Goal: Check status: Check status

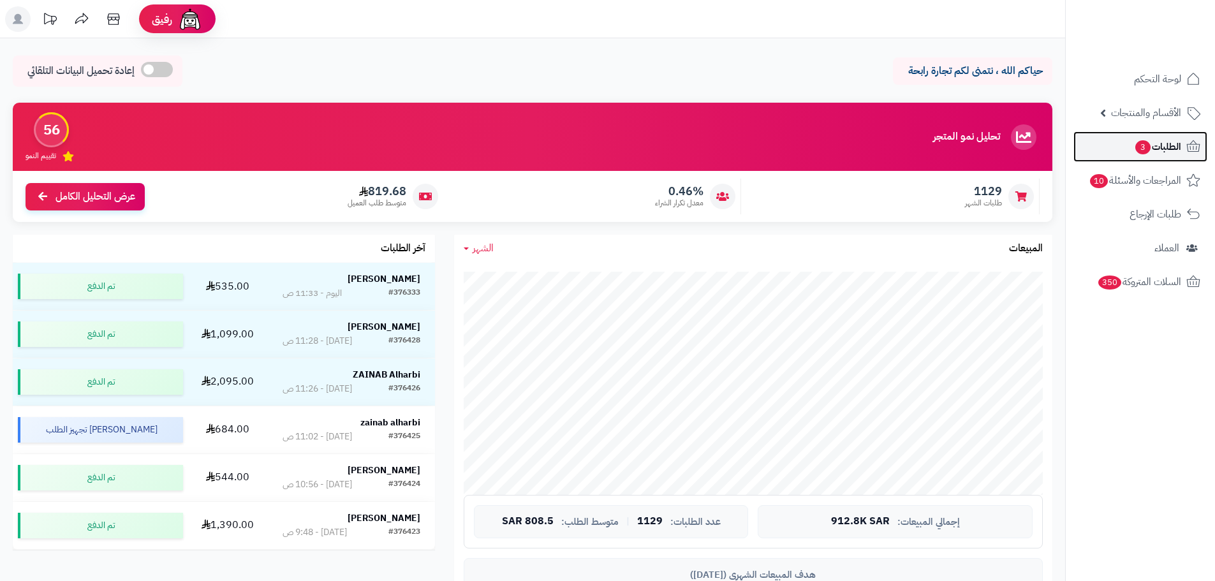
click at [1166, 148] on span "الطلبات 3" at bounding box center [1157, 147] width 47 height 18
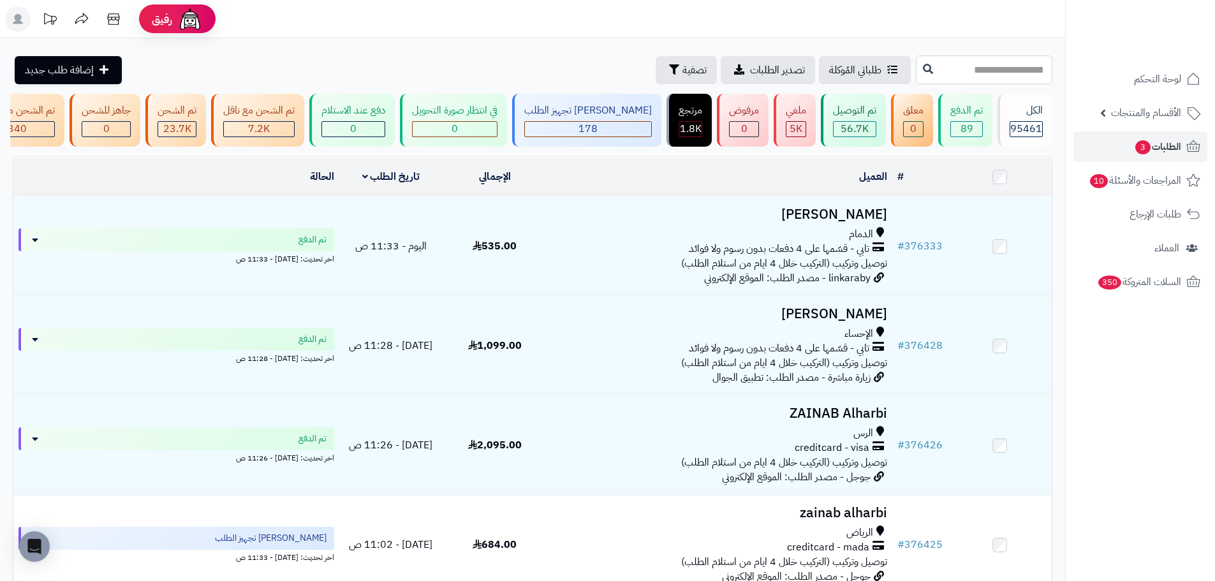
click at [996, 78] on input "text" at bounding box center [984, 69] width 136 height 29
click at [944, 69] on input "text" at bounding box center [984, 69] width 136 height 29
type input "******"
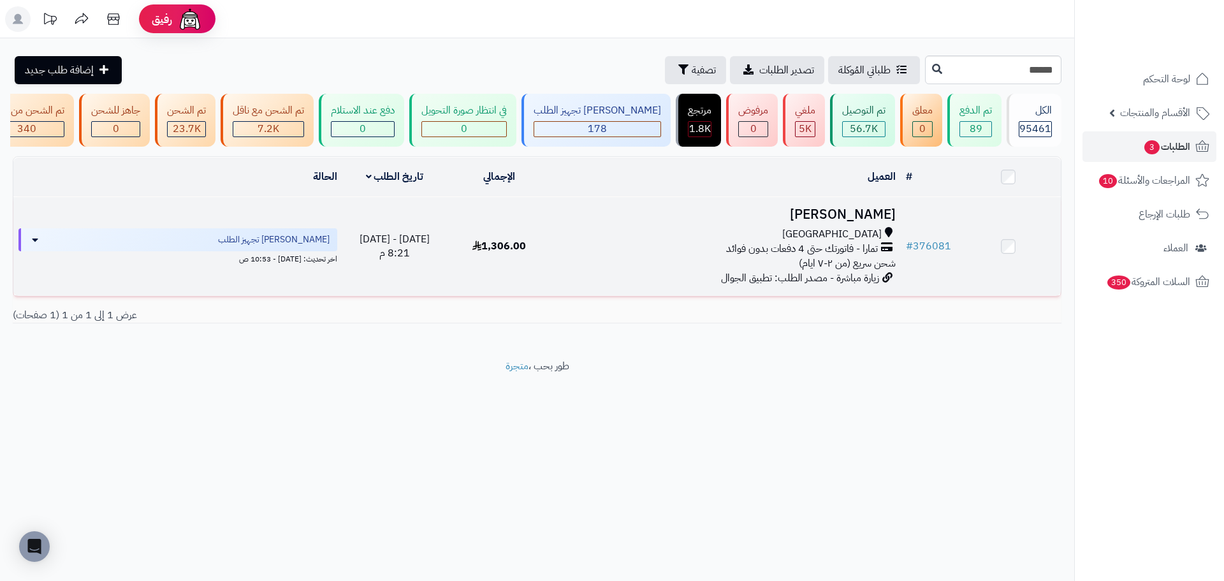
click at [828, 240] on div "جدة" at bounding box center [726, 234] width 339 height 15
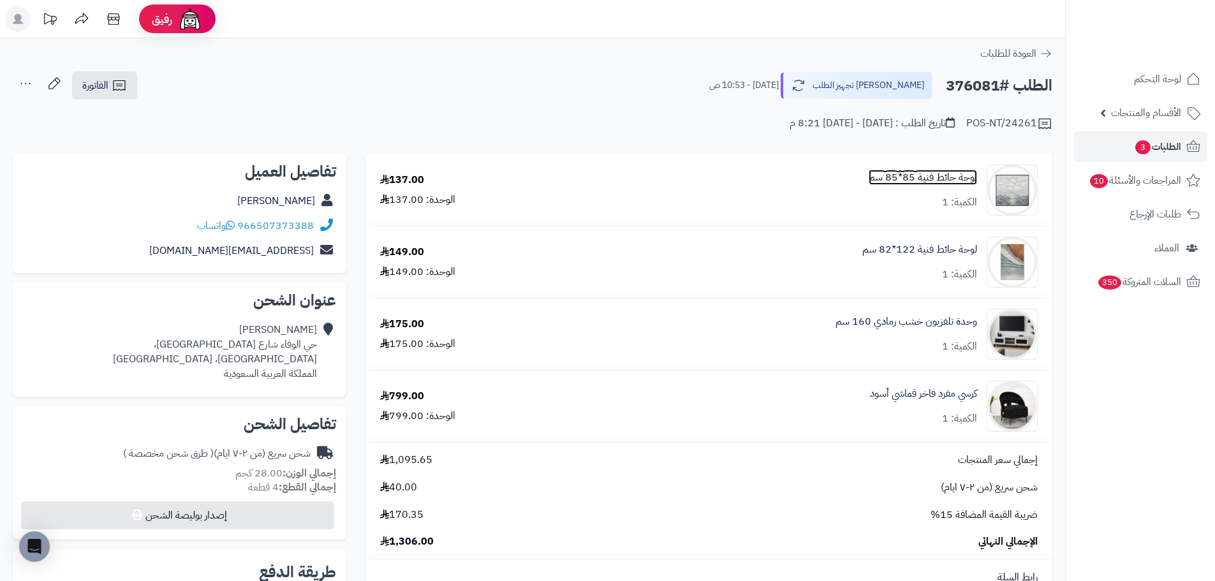
click at [925, 173] on link "لوحة حائط فنية 85*85 سم" at bounding box center [922, 177] width 108 height 15
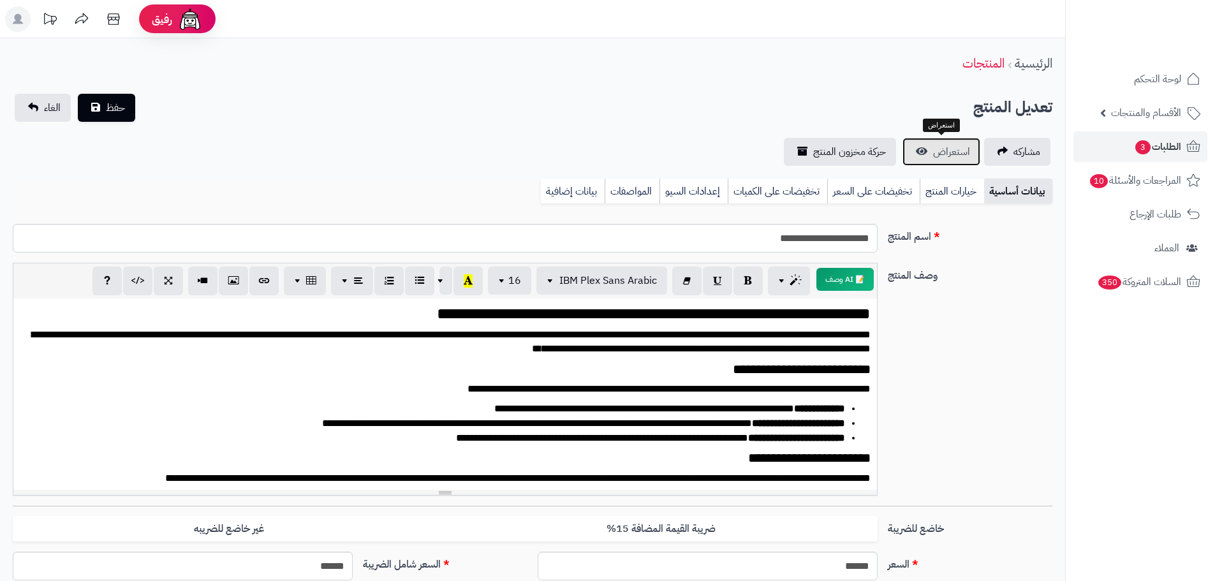
scroll to position [233, 0]
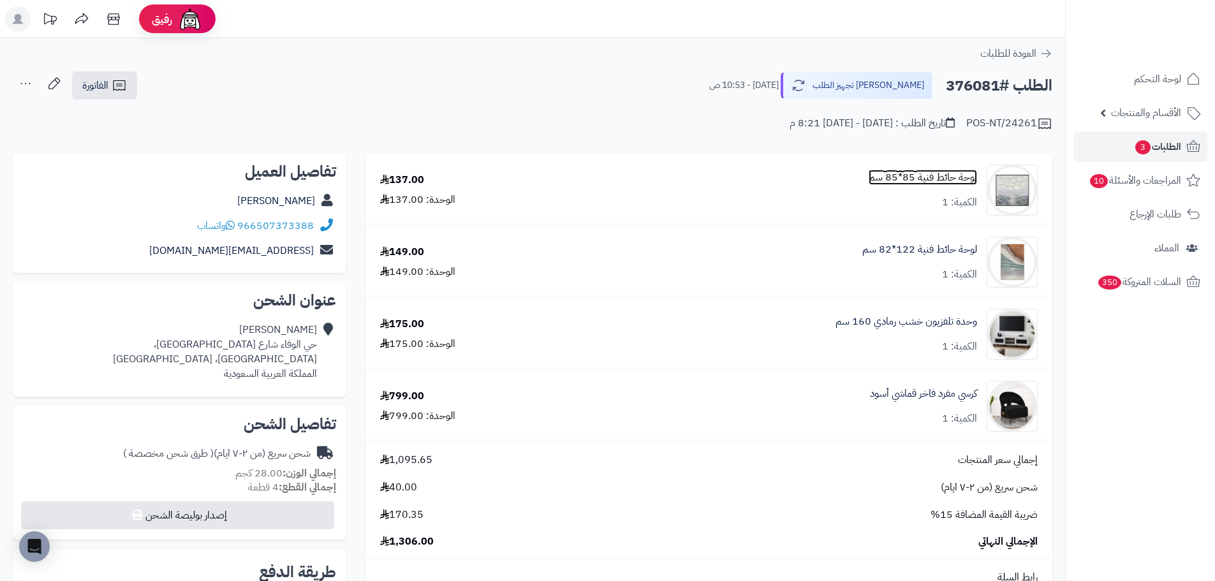
click at [893, 177] on link "لوحة حائط فنية 85*85 سم" at bounding box center [922, 177] width 108 height 15
